Goal: Task Accomplishment & Management: Use online tool/utility

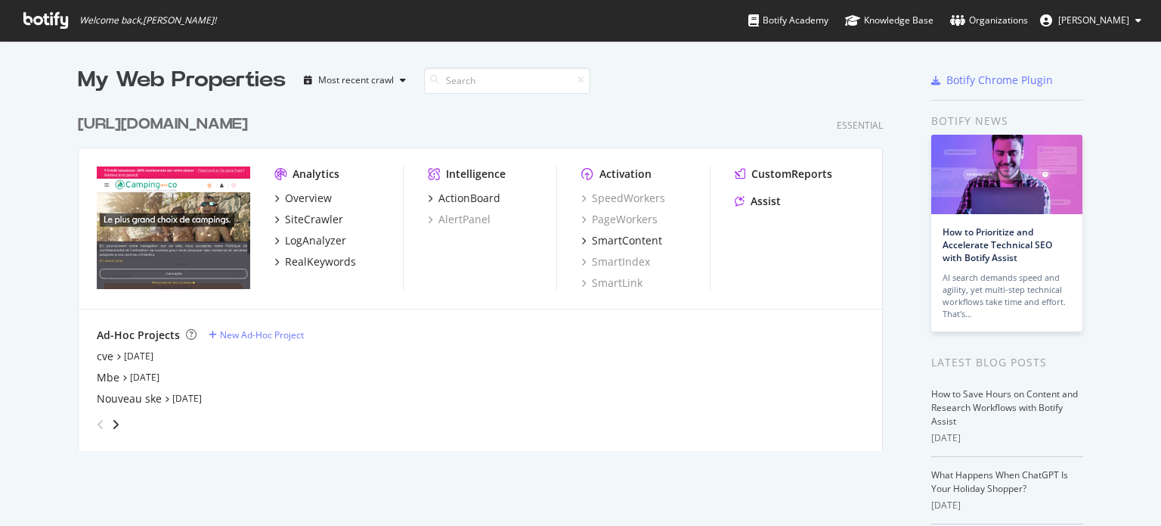
scroll to position [514, 1138]
click at [203, 123] on div "[URL][DOMAIN_NAME]" at bounding box center [163, 124] width 170 height 22
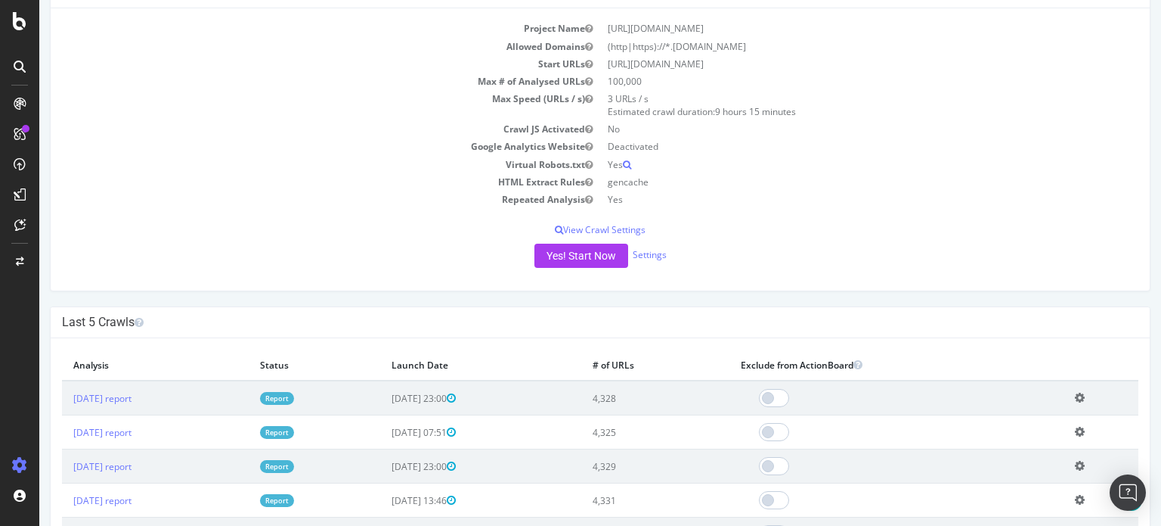
scroll to position [151, 0]
click at [557, 253] on button "Yes! Start Now" at bounding box center [582, 257] width 94 height 24
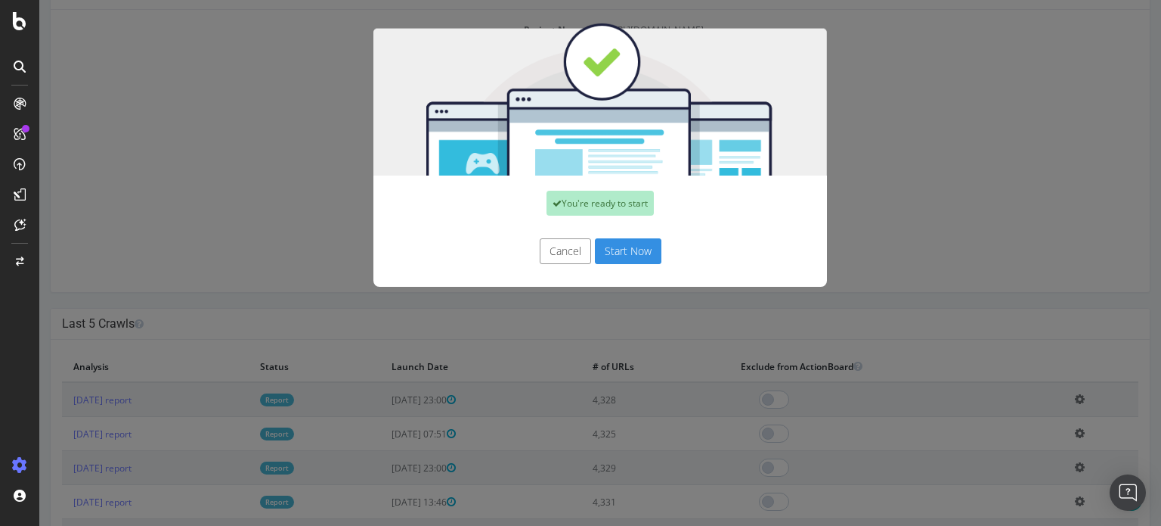
click at [617, 255] on button "Start Now" at bounding box center [628, 251] width 67 height 26
